Goal: Information Seeking & Learning: Learn about a topic

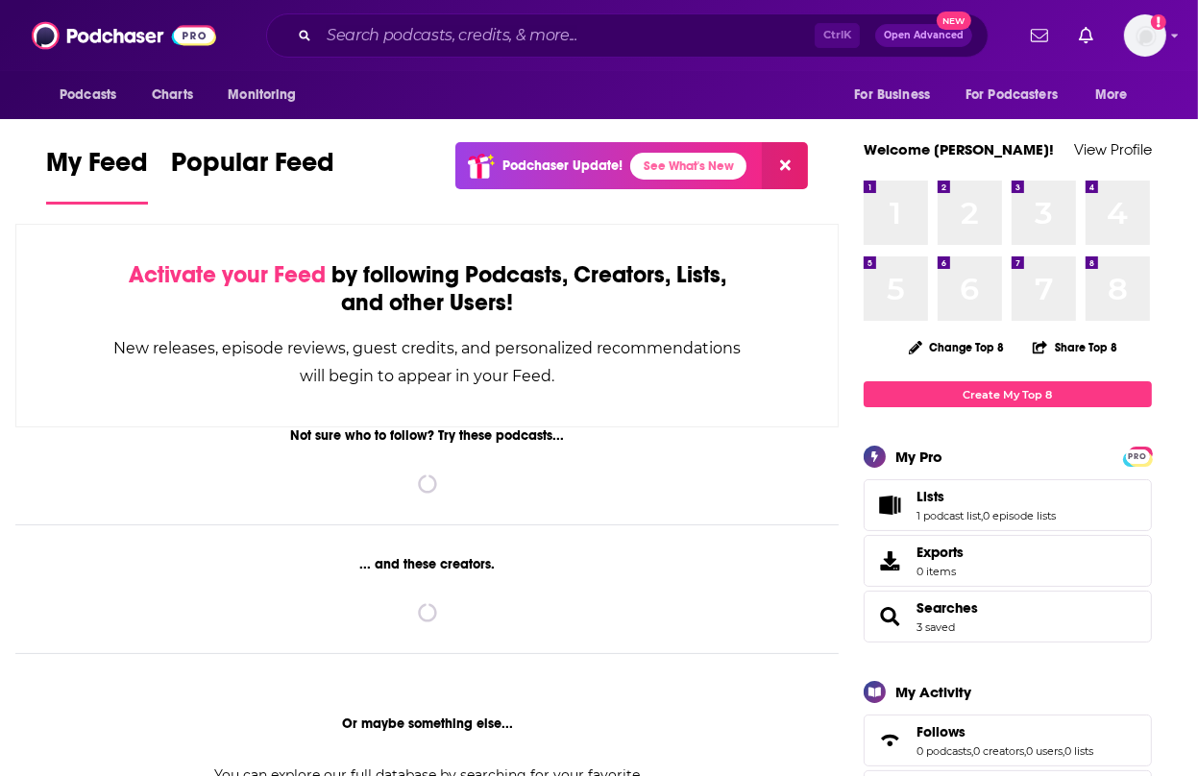
click at [736, 14] on div "Ctrl K Open Advanced New" at bounding box center [627, 35] width 723 height 44
click at [727, 22] on input "Search podcasts, credits, & more..." at bounding box center [567, 35] width 496 height 31
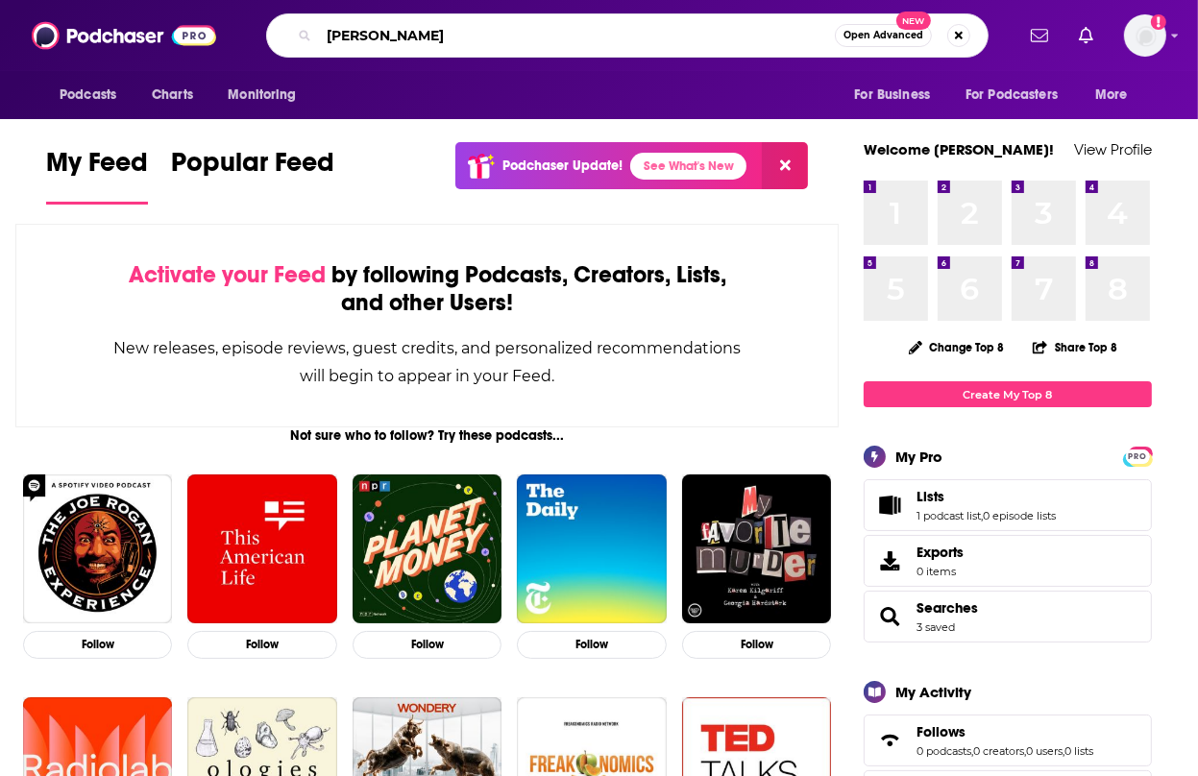
type input "[PERSON_NAME]"
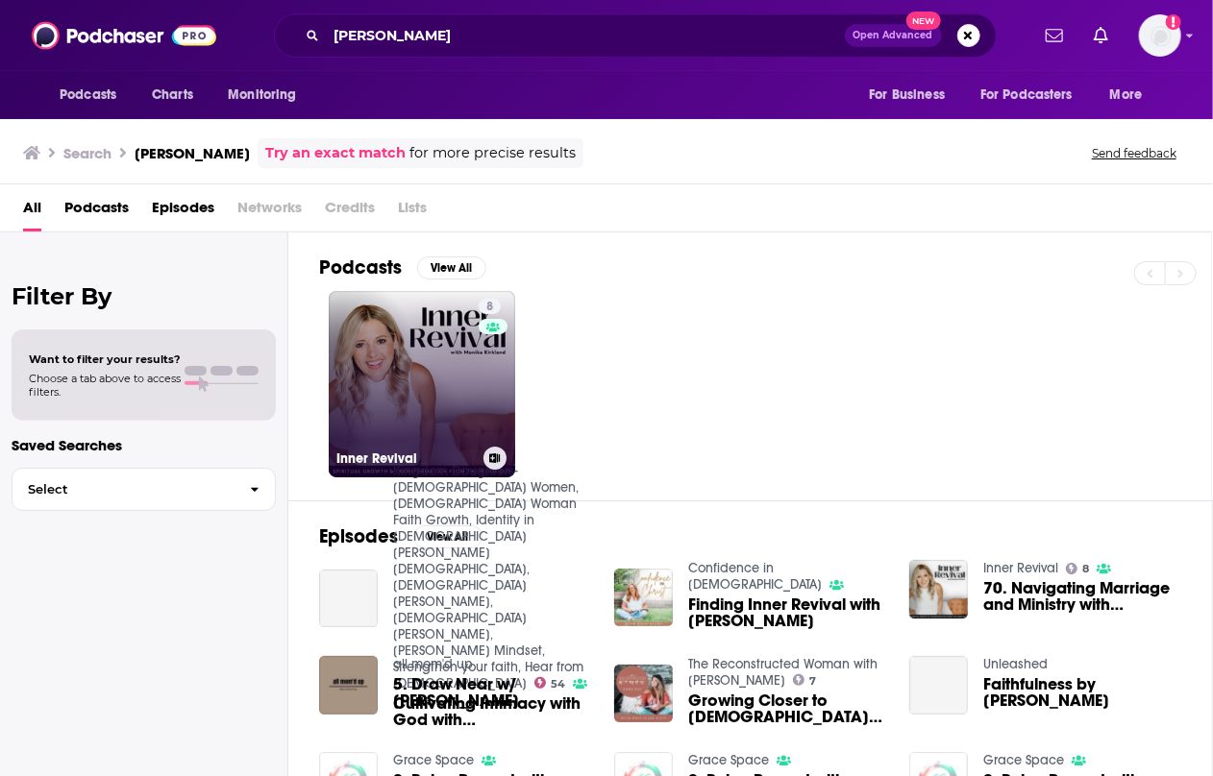
click at [454, 391] on link "8 Inner Revival" at bounding box center [422, 384] width 186 height 186
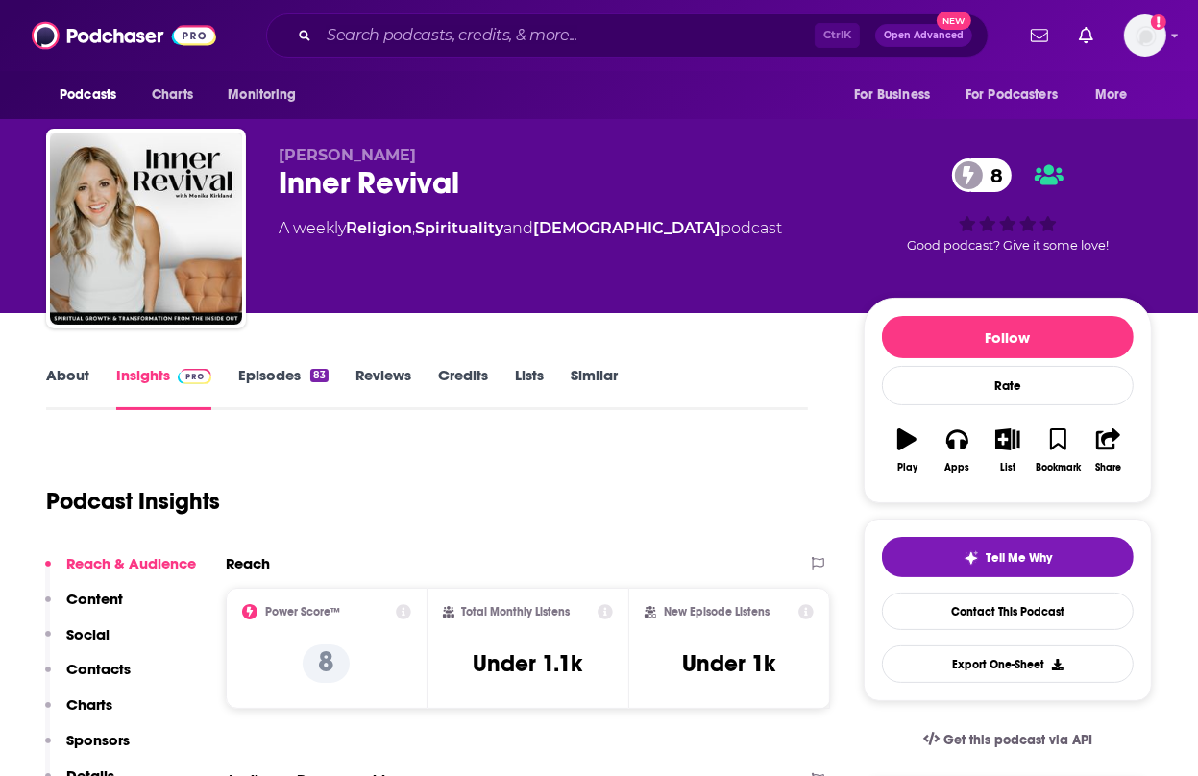
click at [300, 381] on link "Episodes 83" at bounding box center [283, 388] width 90 height 44
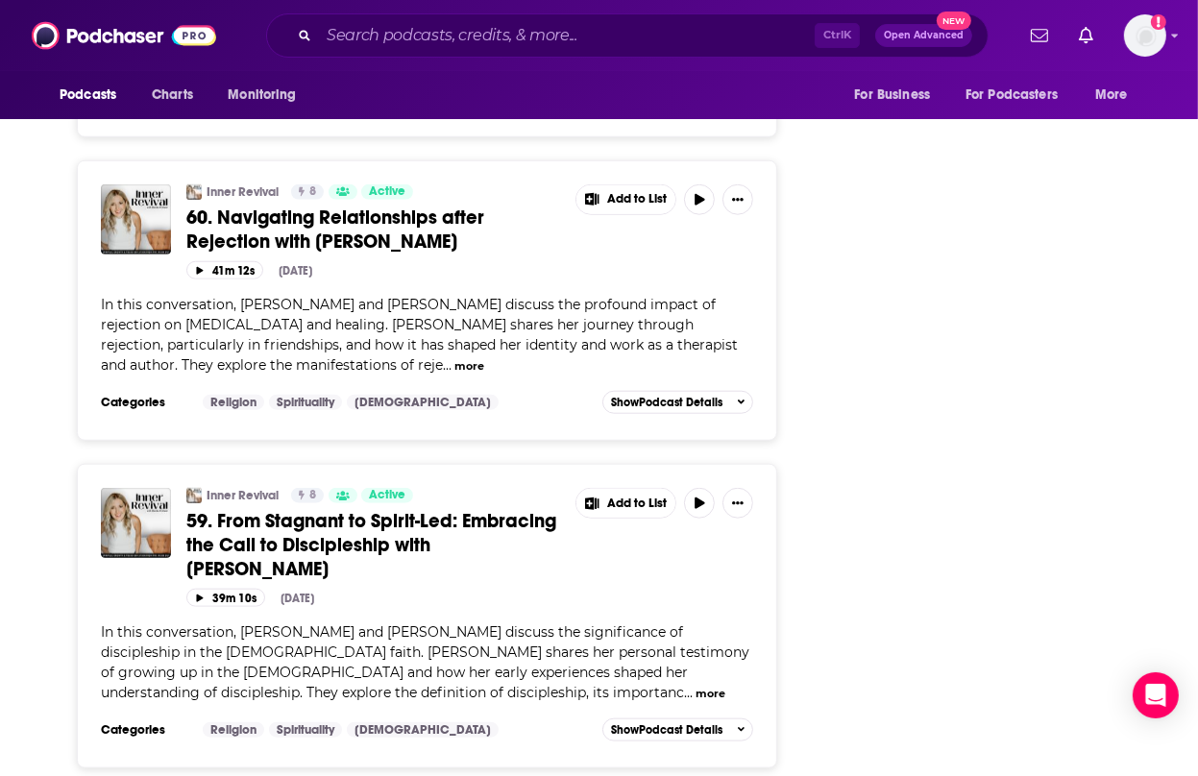
scroll to position [7626, 0]
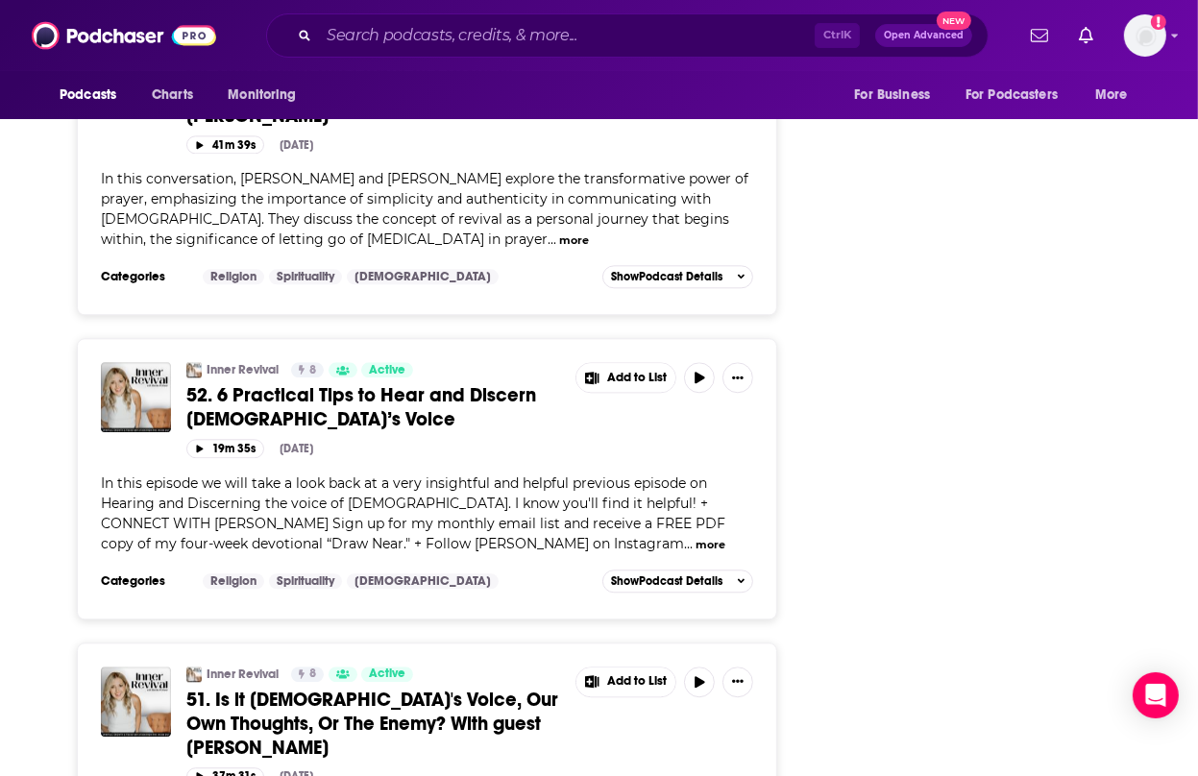
scroll to position [9737, 0]
